Goal: Transaction & Acquisition: Download file/media

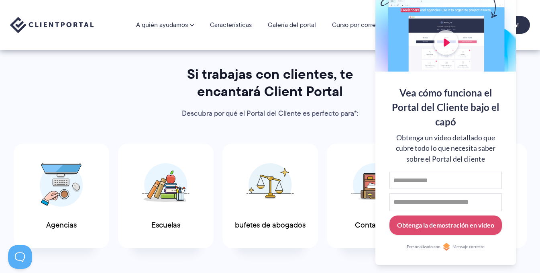
scroll to position [321, 0]
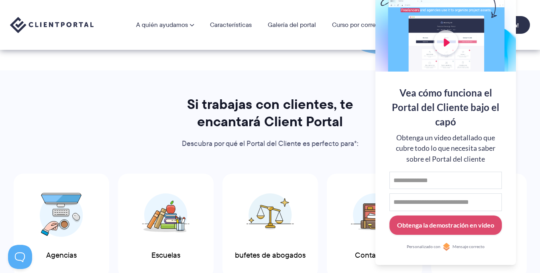
click at [446, 42] on div at bounding box center [446, 19] width 141 height 104
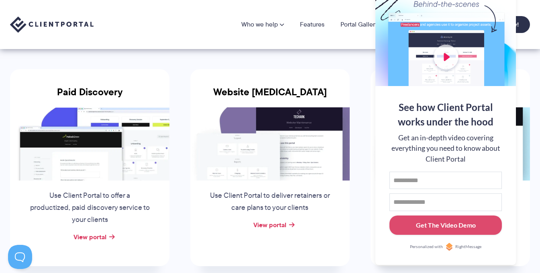
scroll to position [80, 0]
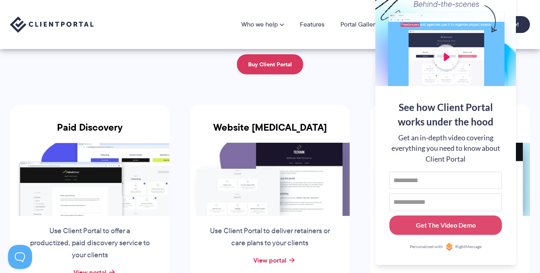
click at [501, 33] on div at bounding box center [446, 34] width 141 height 104
click at [527, 9] on button at bounding box center [530, 10] width 10 height 10
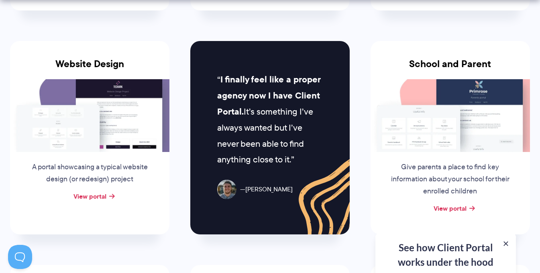
scroll to position [402, 0]
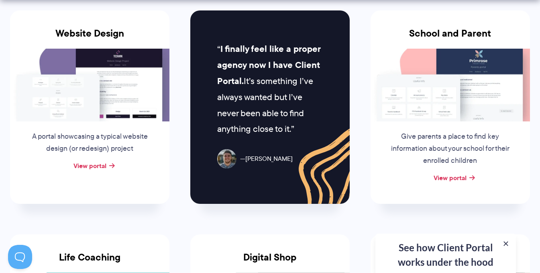
click at [445, 84] on img at bounding box center [450, 85] width 159 height 73
click at [453, 178] on link "View portal" at bounding box center [450, 178] width 33 height 10
click at [95, 85] on img at bounding box center [89, 85] width 159 height 73
click at [97, 164] on link "View portal" at bounding box center [89, 166] width 33 height 10
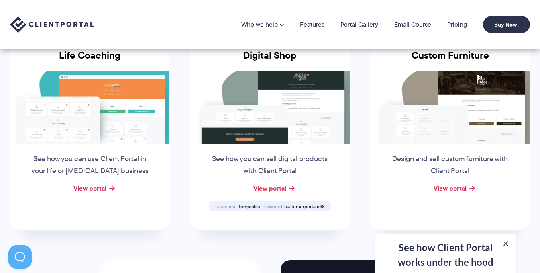
scroll to position [562, 0]
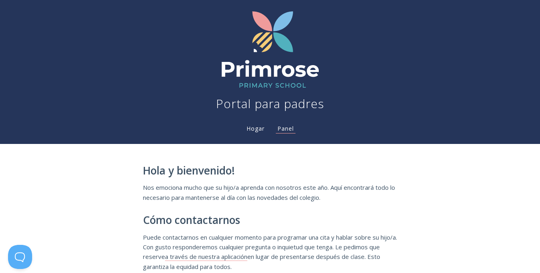
click at [251, 129] on font "Hogar" at bounding box center [256, 128] width 18 height 8
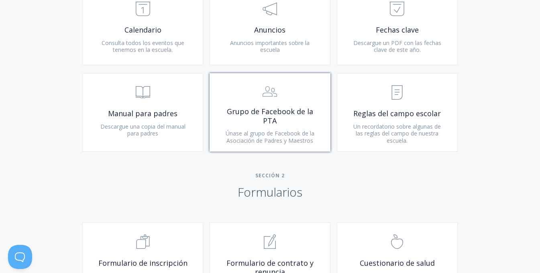
scroll to position [321, 0]
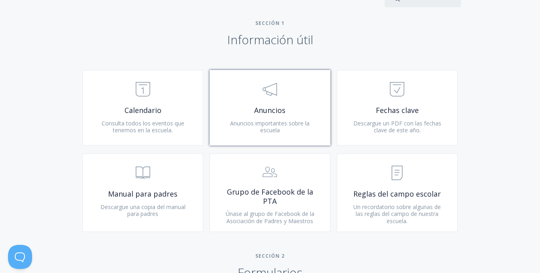
click at [280, 105] on link ".st0{fill:none;stroke:#000000;stroke-width:2;stroke-miterlimit:10;} 3. Communic…" at bounding box center [270, 108] width 121 height 76
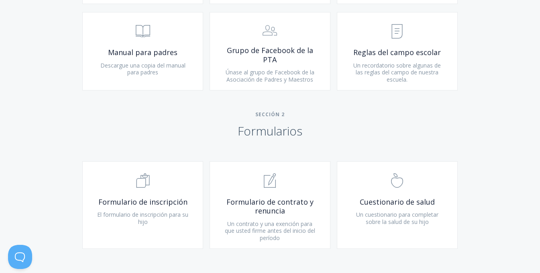
scroll to position [482, 0]
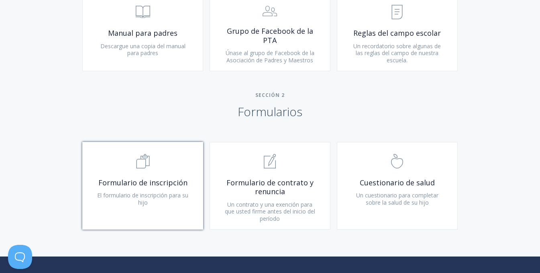
click at [173, 157] on span ".st0{fill:none;stroke:#000000;stroke-width:2;stroke-miterlimit:10;} Untitled-16" at bounding box center [143, 161] width 96 height 24
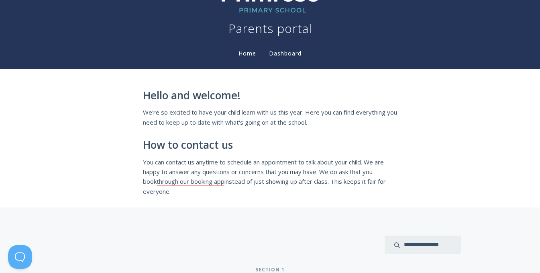
scroll to position [0, 0]
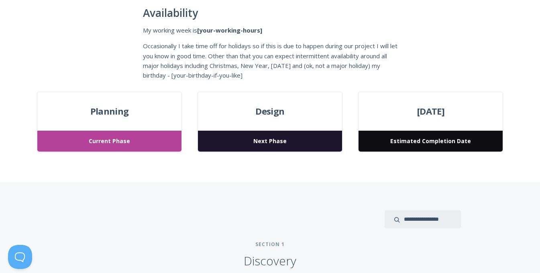
scroll to position [241, 0]
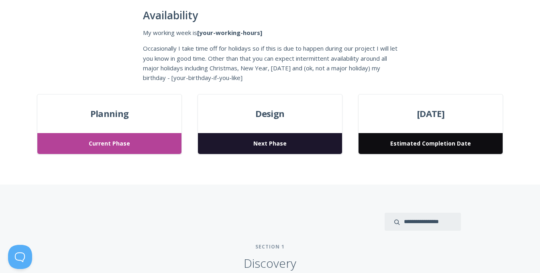
click at [121, 143] on span "Current Phase" at bounding box center [109, 143] width 144 height 21
click at [102, 143] on span "Current Phase" at bounding box center [109, 143] width 144 height 21
click at [106, 113] on span "Planning" at bounding box center [109, 113] width 144 height 14
drag, startPoint x: 114, startPoint y: 145, endPoint x: 181, endPoint y: 151, distance: 67.0
click at [116, 145] on span "Current Phase" at bounding box center [109, 143] width 144 height 21
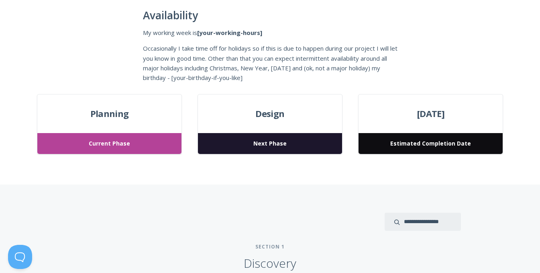
click at [280, 145] on span "Next Phase" at bounding box center [270, 143] width 144 height 21
click at [408, 143] on span "Estimated Completion Date" at bounding box center [431, 143] width 144 height 21
click at [269, 111] on span "Design" at bounding box center [270, 113] width 144 height 14
drag, startPoint x: 298, startPoint y: 145, endPoint x: 392, endPoint y: 133, distance: 94.0
click at [301, 145] on span "Next Phase" at bounding box center [270, 143] width 144 height 21
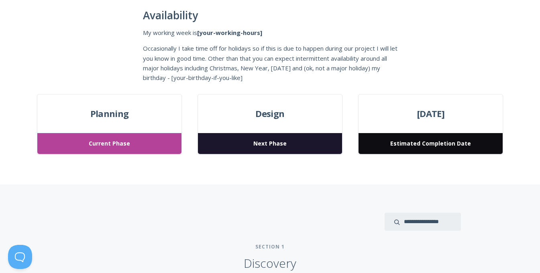
drag, startPoint x: 435, startPoint y: 122, endPoint x: 427, endPoint y: 126, distance: 9.0
click at [435, 121] on div "March 24, 2023 Estimated Completion Date" at bounding box center [430, 124] width 145 height 61
drag, startPoint x: 410, startPoint y: 139, endPoint x: 404, endPoint y: 141, distance: 6.1
click at [408, 139] on span "Estimated Completion Date" at bounding box center [431, 143] width 144 height 21
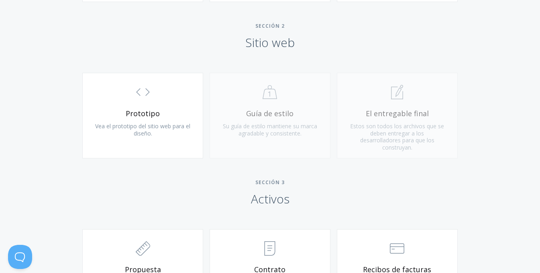
scroll to position [733, 0]
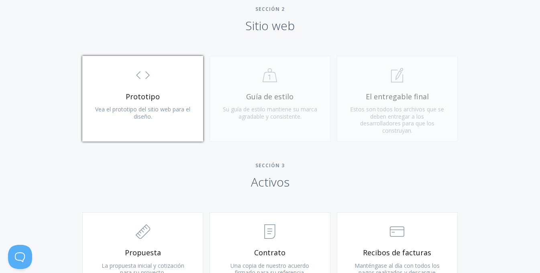
click at [153, 93] on font "Prototipo" at bounding box center [143, 97] width 34 height 10
click at [269, 82] on div ".st0{fill:none;stroke:#000000;stroke-width:2;stroke-miterlimit:10;} Untitled-20…" at bounding box center [269, 103] width 127 height 94
click at [261, 95] on div ".st0{fill:none;stroke:#000000;stroke-width:2;stroke-miterlimit:10;} Untitled-20…" at bounding box center [269, 103] width 127 height 94
click at [263, 94] on div ".st0{fill:none;stroke:#000000;stroke-width:2;stroke-miterlimit:10;} Untitled-20…" at bounding box center [269, 103] width 127 height 94
click at [414, 102] on div ".st0{fill:none;stroke:#000000;stroke-width:2;stroke-miterlimit:10;} 1. General …" at bounding box center [397, 103] width 127 height 94
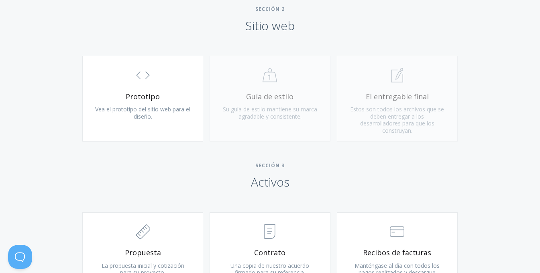
click at [273, 104] on div ".st0{fill:none;stroke:#000000;stroke-width:2;stroke-miterlimit:10;} Untitled-20…" at bounding box center [269, 103] width 127 height 94
click at [274, 103] on div ".st0{fill:none;stroke:#000000;stroke-width:2;stroke-miterlimit:10;} Untitled-20…" at bounding box center [269, 103] width 127 height 94
click at [268, 111] on div ".st0{fill:none;stroke:#000000;stroke-width:2;stroke-miterlimit:10;} Untitled-20…" at bounding box center [269, 103] width 127 height 94
click at [303, 118] on div ".st0{fill:none;stroke:#000000;stroke-width:2;stroke-miterlimit:10;} Untitled-20…" at bounding box center [269, 103] width 127 height 94
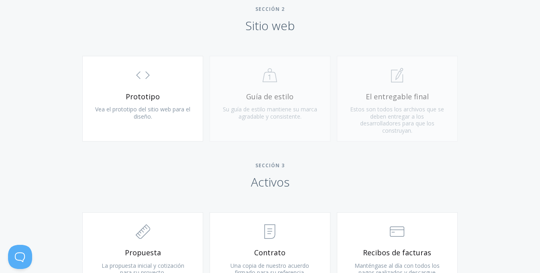
click at [280, 87] on div ".st0{fill:none;stroke:#000000;stroke-width:2;stroke-miterlimit:10;} Untitled-20…" at bounding box center [269, 103] width 127 height 94
click at [144, 95] on font "Prototipo" at bounding box center [143, 97] width 34 height 10
click at [407, 88] on div ".st0{fill:none;stroke:#000000;stroke-width:2;stroke-miterlimit:10;} 1. General …" at bounding box center [397, 103] width 127 height 94
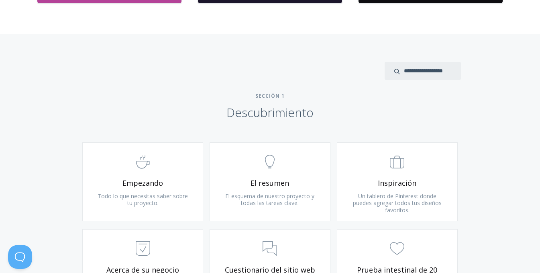
scroll to position [482, 0]
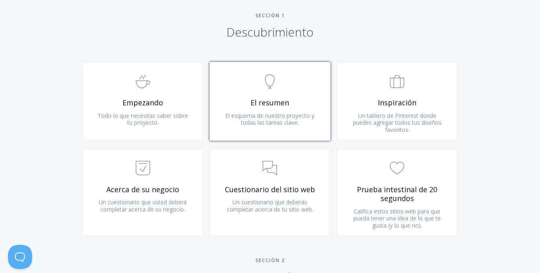
click at [293, 117] on font "El esquema de nuestro proyecto y todas las tareas clave." at bounding box center [269, 119] width 89 height 15
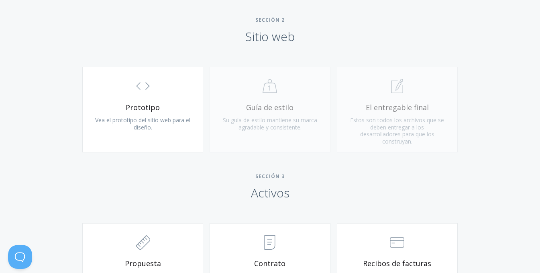
scroll to position [723, 0]
click at [406, 96] on div ".st0{fill:none;stroke:#000000;stroke-width:2;stroke-miterlimit:10;} 1. General …" at bounding box center [397, 113] width 127 height 94
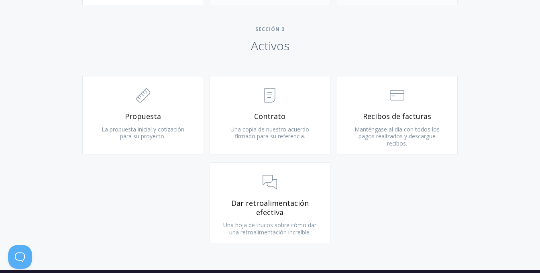
scroll to position [884, 0]
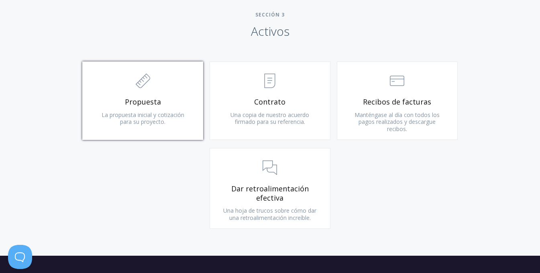
click at [169, 131] on link ".st0{fill:none;stroke:#000000;stroke-width:2;stroke-miterlimit:10;} 2. Design -…" at bounding box center [142, 100] width 121 height 79
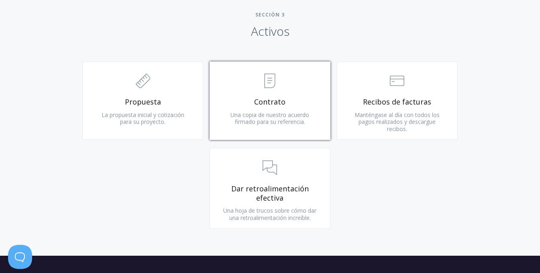
click at [271, 90] on span ".st0{fill:none;stroke:#000000;stroke-width:2;stroke-miterlimit:10;} Untitled-15" at bounding box center [270, 81] width 96 height 24
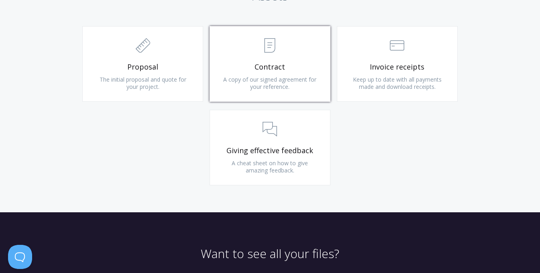
scroll to position [848, 0]
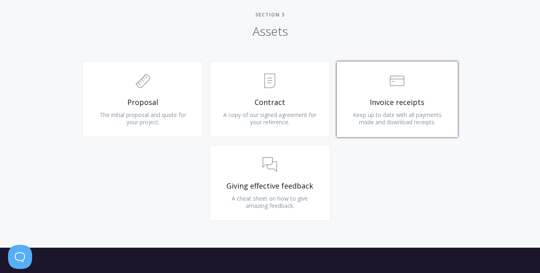
click at [397, 98] on span "Invoice receipts" at bounding box center [397, 102] width 96 height 9
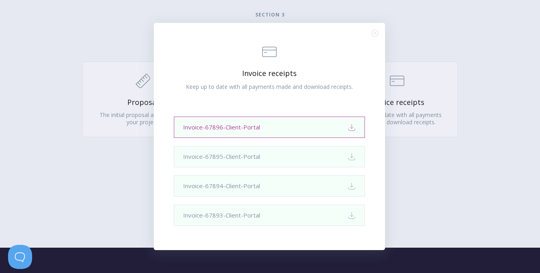
click at [354, 127] on icon "Download" at bounding box center [352, 127] width 8 height 8
click at [504, 76] on div ".st0{fill:none;stroke:#000000;stroke-width:2;stroke-miterlimit:10;} Financial I…" at bounding box center [270, 136] width 540 height 273
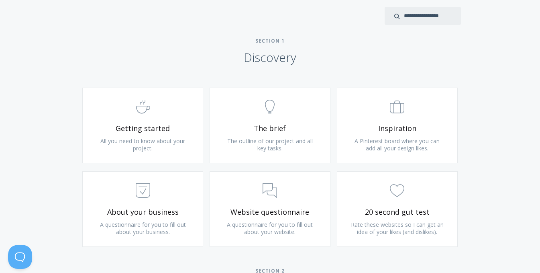
scroll to position [366, 0]
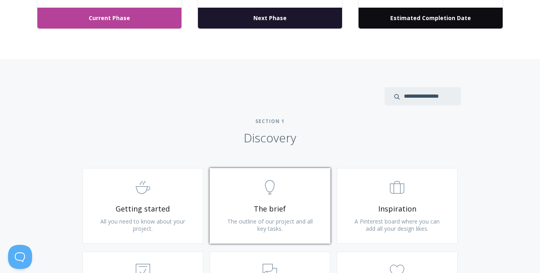
click at [268, 188] on icon ".st0{fill:none;stroke:#000000;stroke-width:2;stroke-miterlimit:10;} Untitled-14" at bounding box center [270, 187] width 14 height 14
